Goal: Navigation & Orientation: Find specific page/section

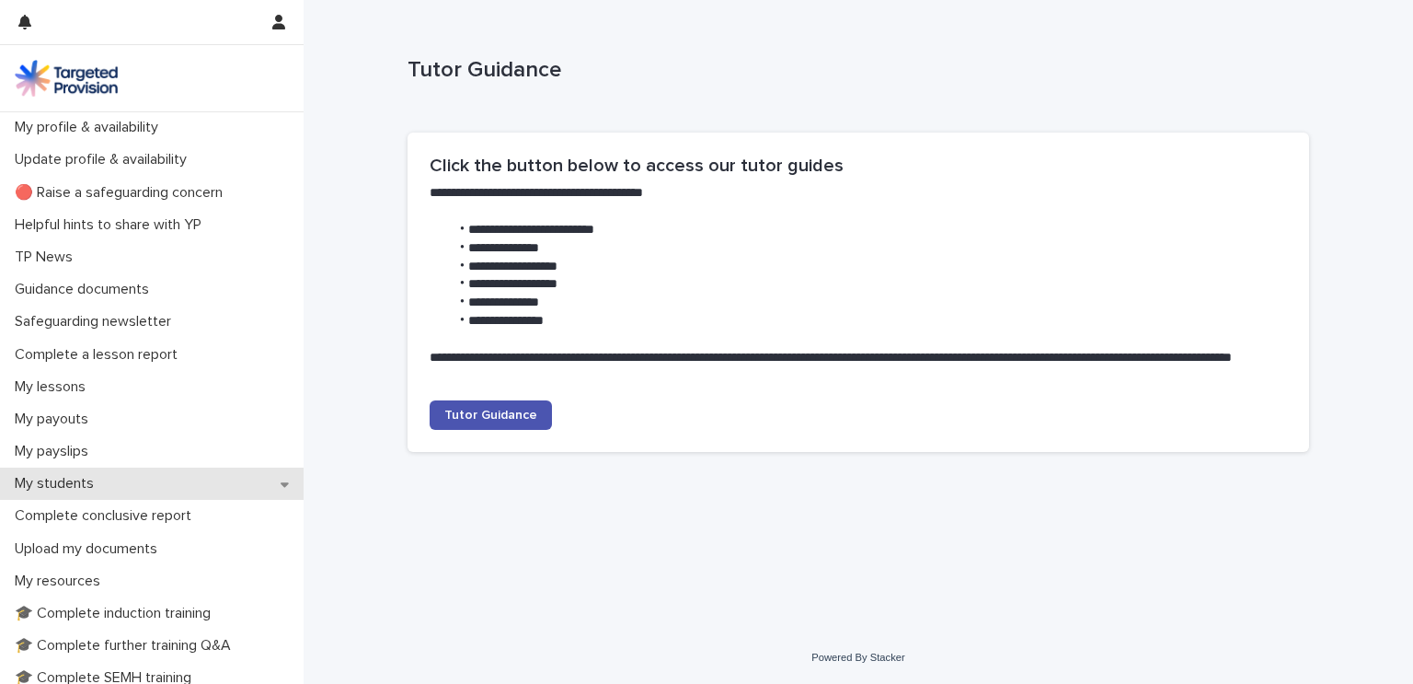
click at [90, 480] on p "My students" at bounding box center [57, 483] width 101 height 17
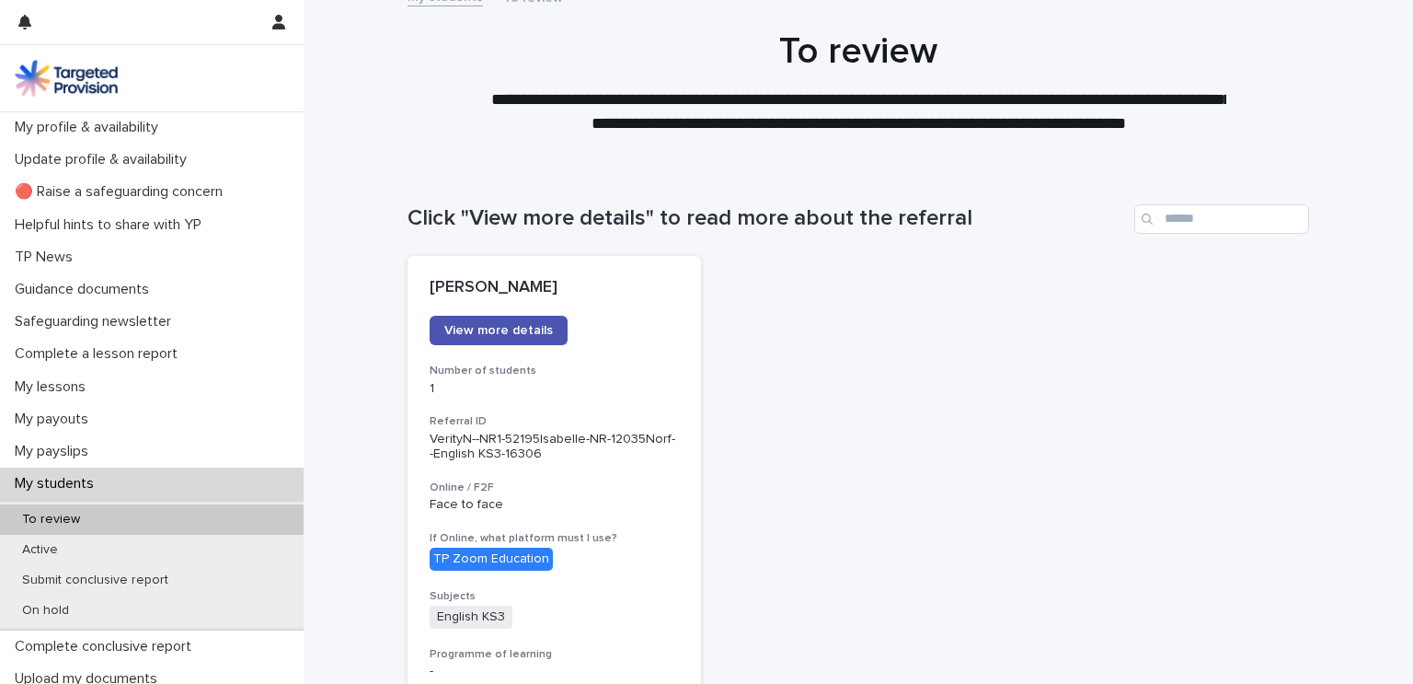
scroll to position [18, 0]
click at [512, 333] on span "View more details" at bounding box center [498, 330] width 109 height 13
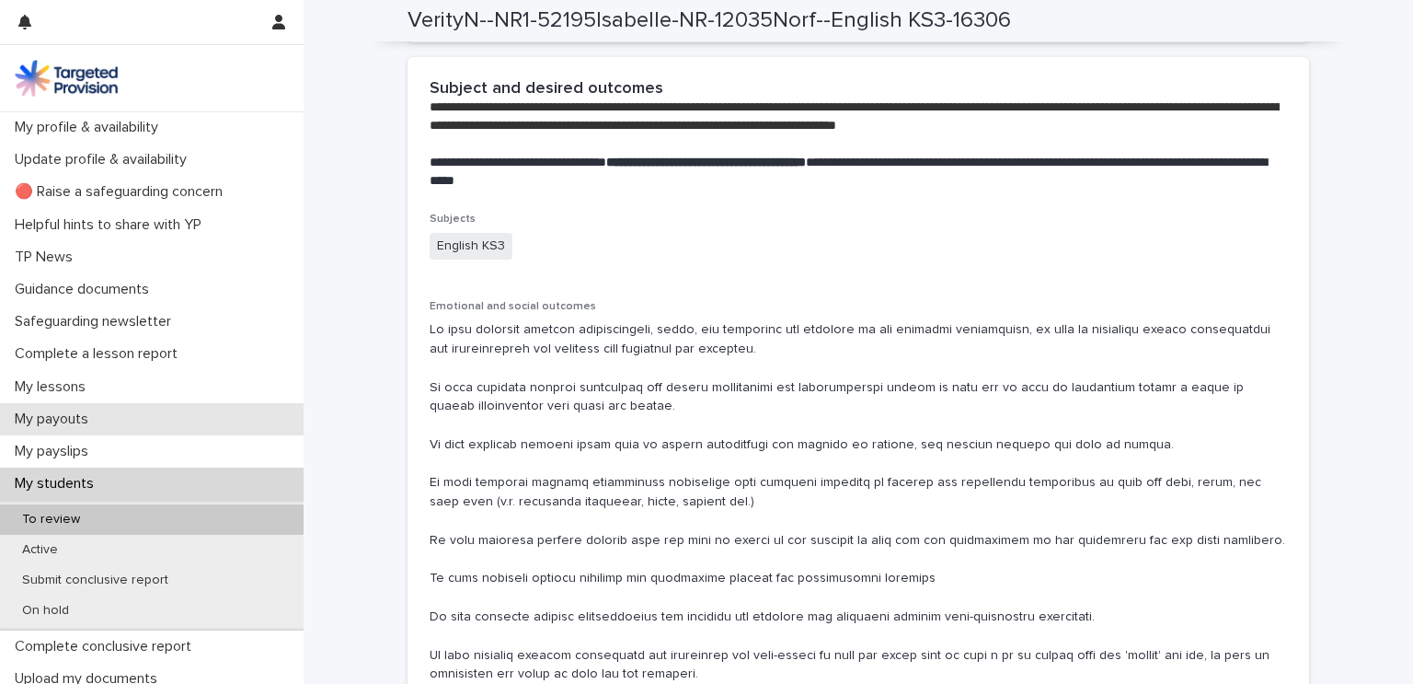
click at [239, 412] on div "My payouts" at bounding box center [152, 419] width 304 height 32
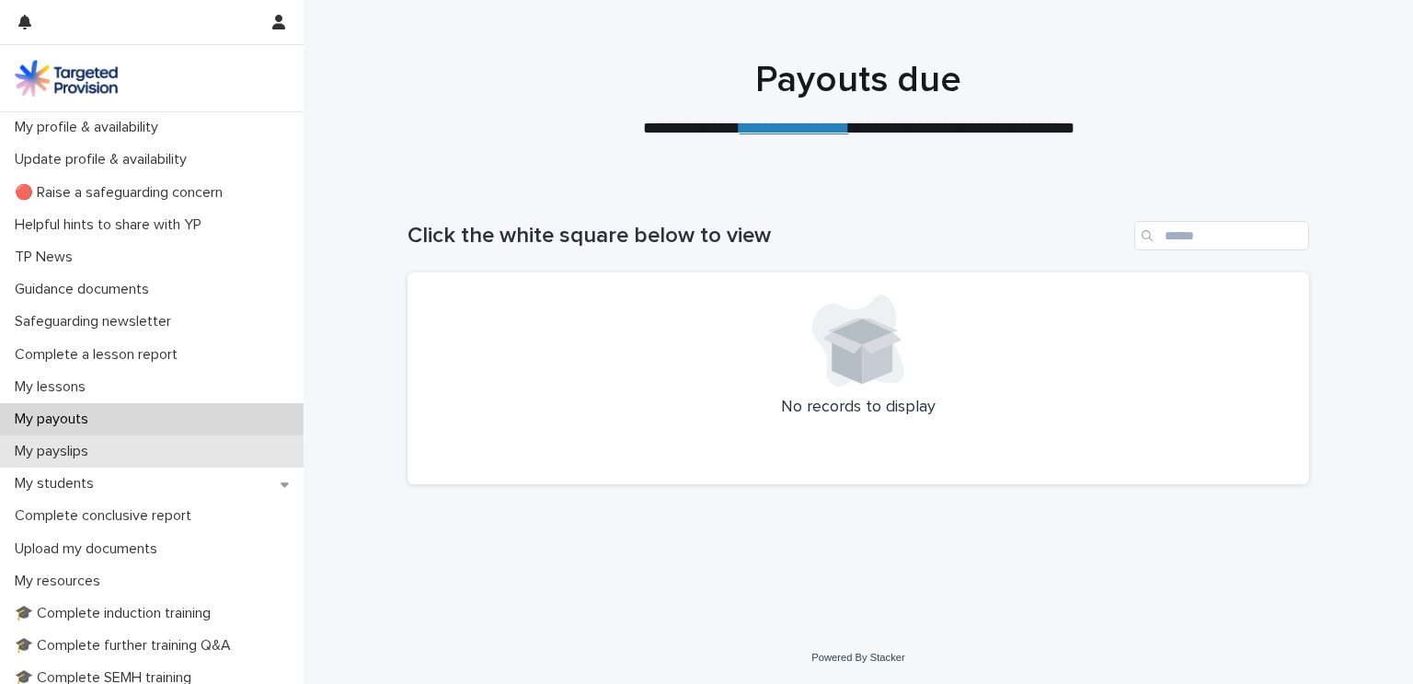
click at [71, 448] on p "My payslips" at bounding box center [55, 451] width 96 height 17
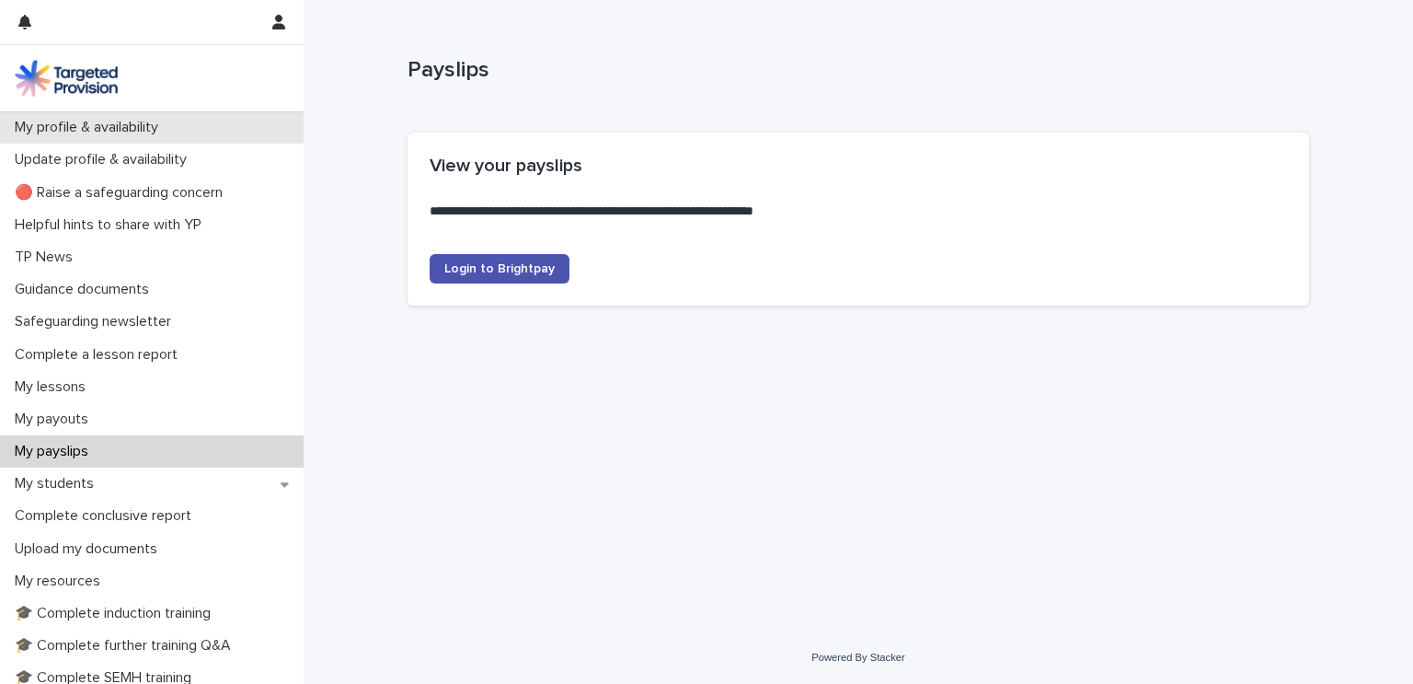
click at [107, 128] on p "My profile & availability" at bounding box center [90, 127] width 166 height 17
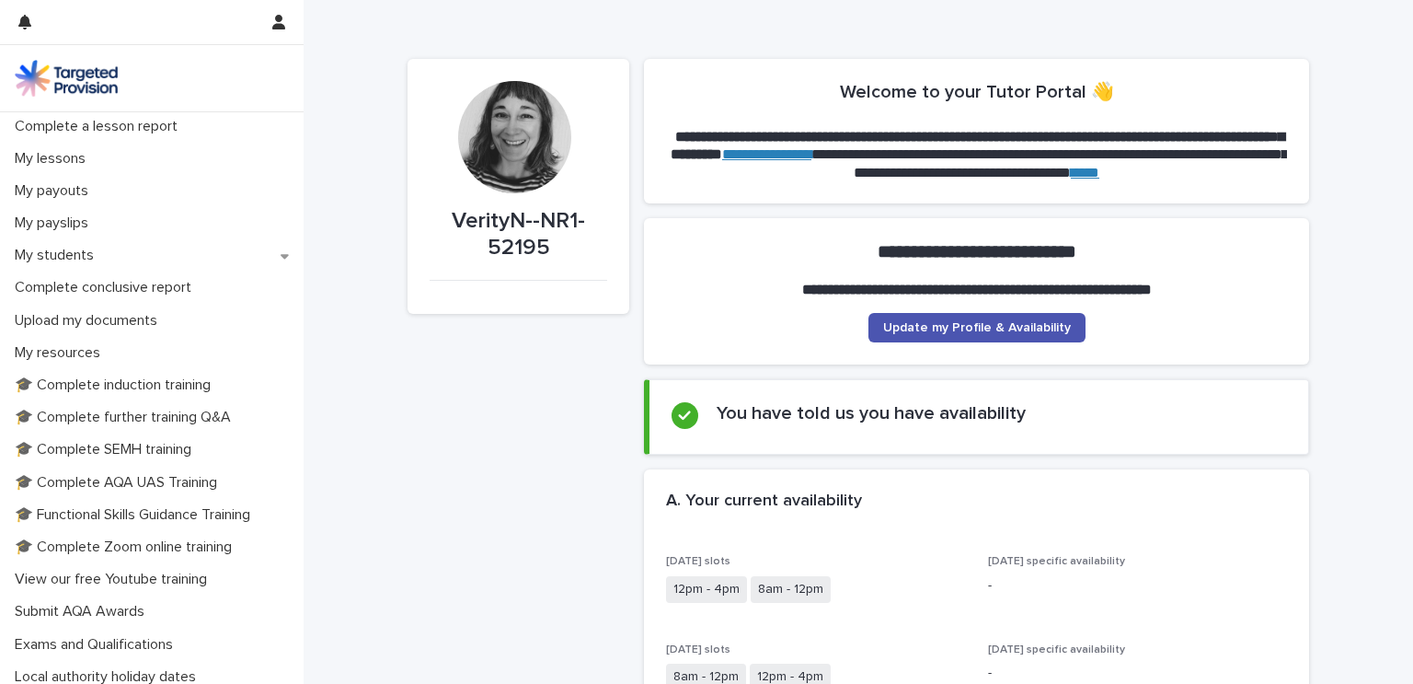
scroll to position [230, 0]
click at [57, 237] on div "My students" at bounding box center [152, 253] width 304 height 32
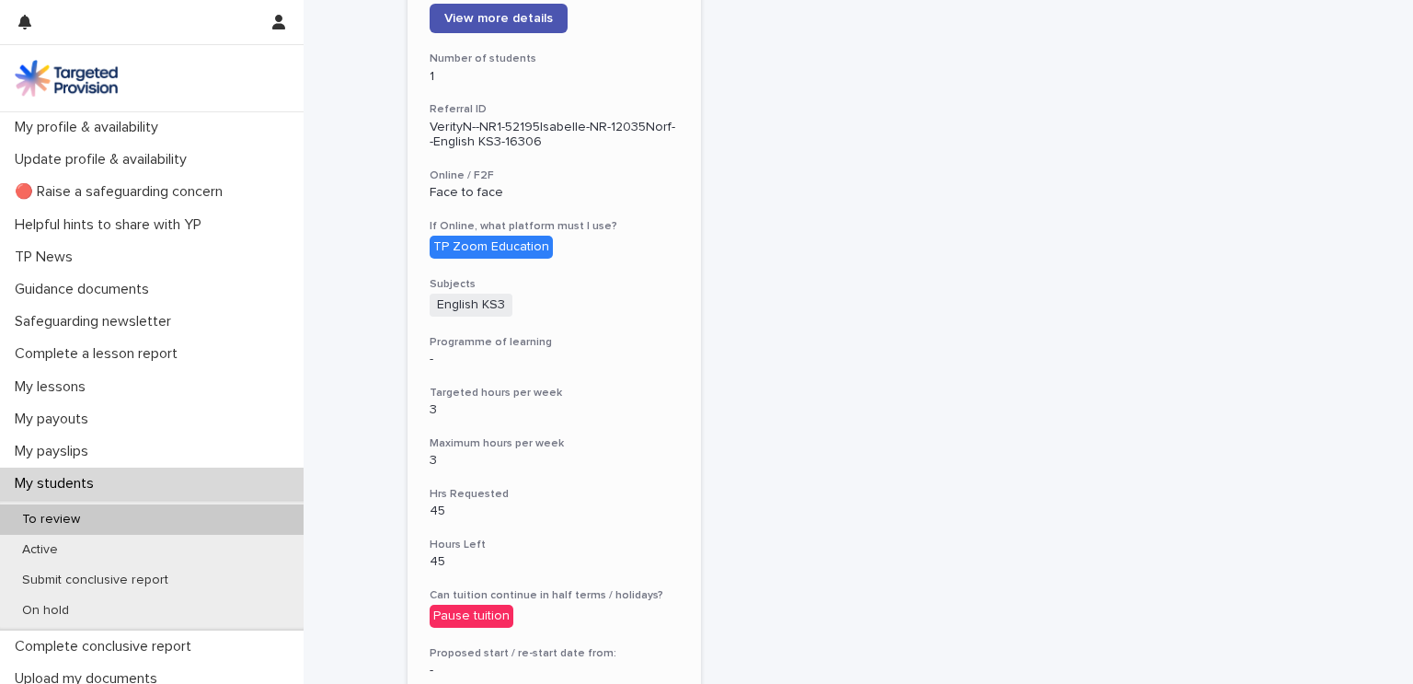
scroll to position [329, 0]
click at [188, 525] on div "To review" at bounding box center [152, 519] width 304 height 30
click at [450, 25] on span "View more details" at bounding box center [498, 19] width 109 height 13
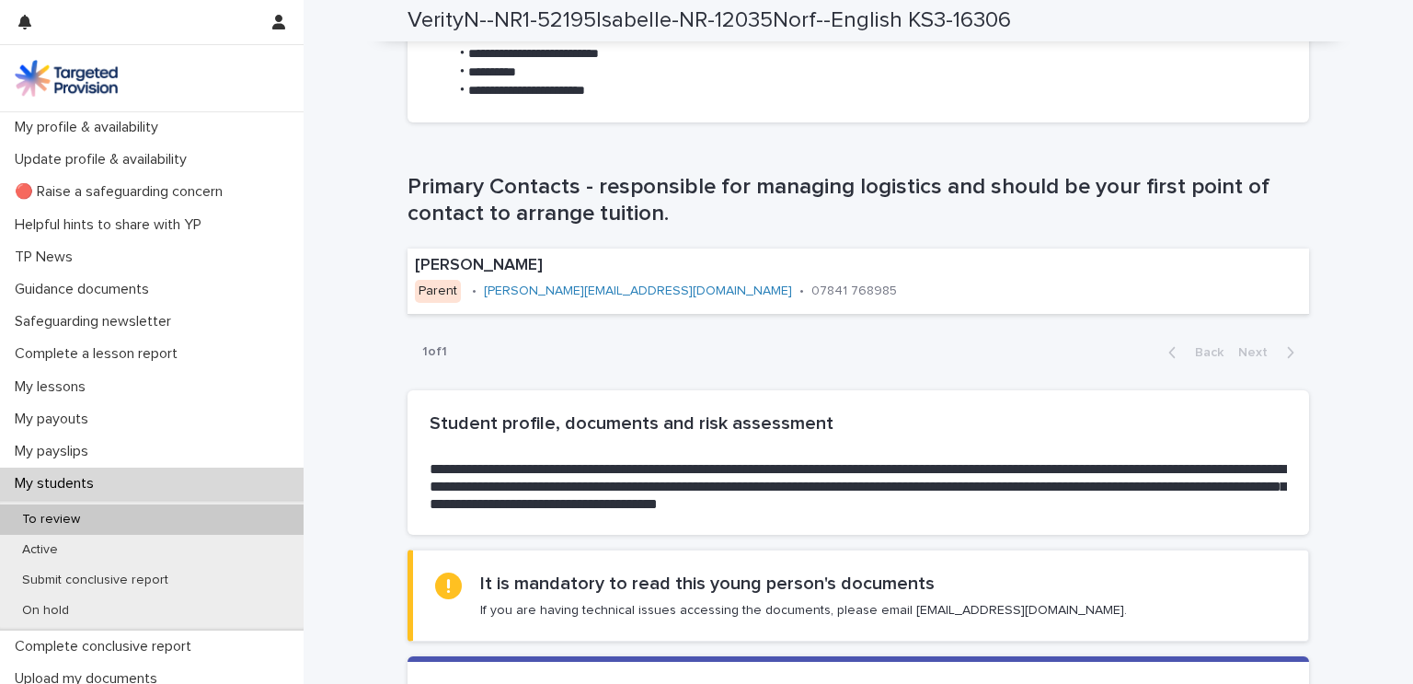
scroll to position [1092, 0]
